Goal: Task Accomplishment & Management: Use online tool/utility

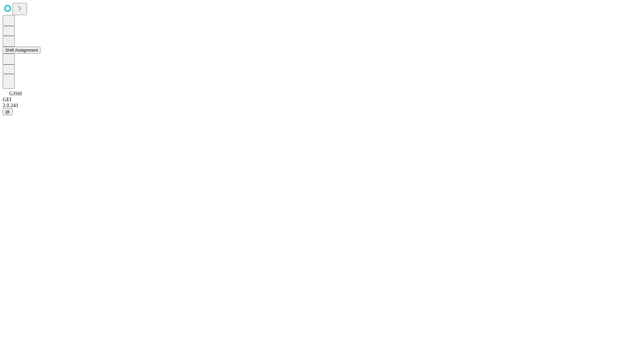
click at [40, 54] on button "Shift Assignment" at bounding box center [22, 50] width 38 height 7
